Goal: Find specific page/section: Find specific page/section

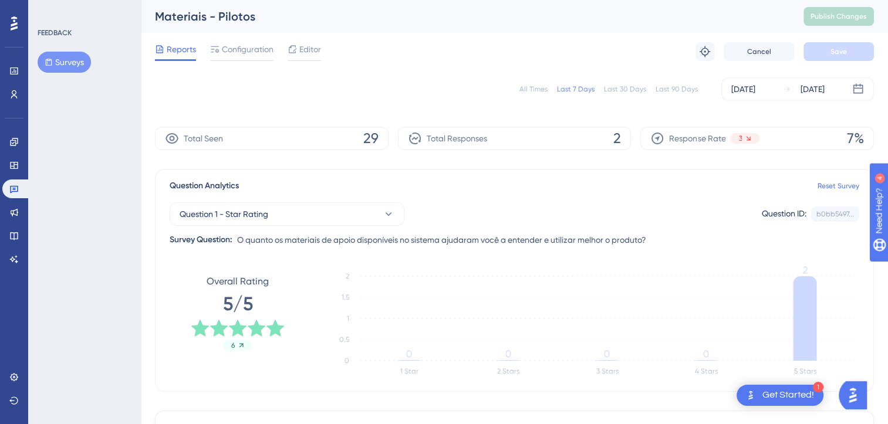
click at [21, 105] on div "Engagement Widgets Feedback Product Updates Knowledge Base AI Assistant" at bounding box center [13, 186] width 23 height 165
click at [16, 102] on link at bounding box center [13, 94] width 23 height 19
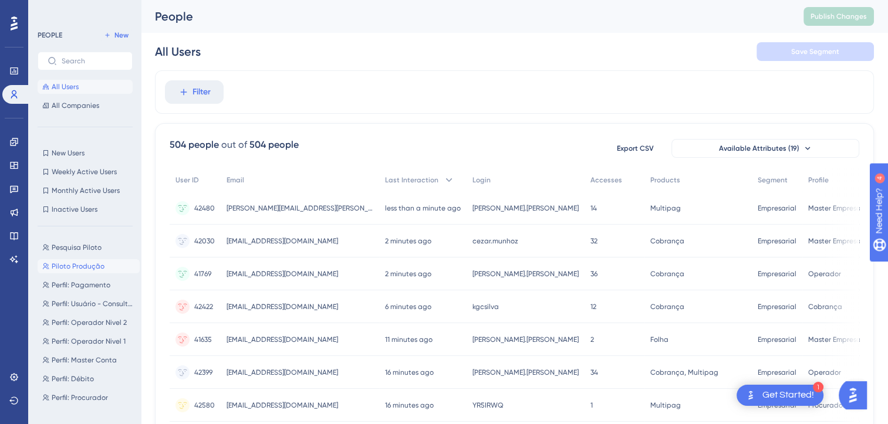
click at [77, 265] on span "Piloto Produção" at bounding box center [78, 266] width 53 height 9
